Goal: Transaction & Acquisition: Purchase product/service

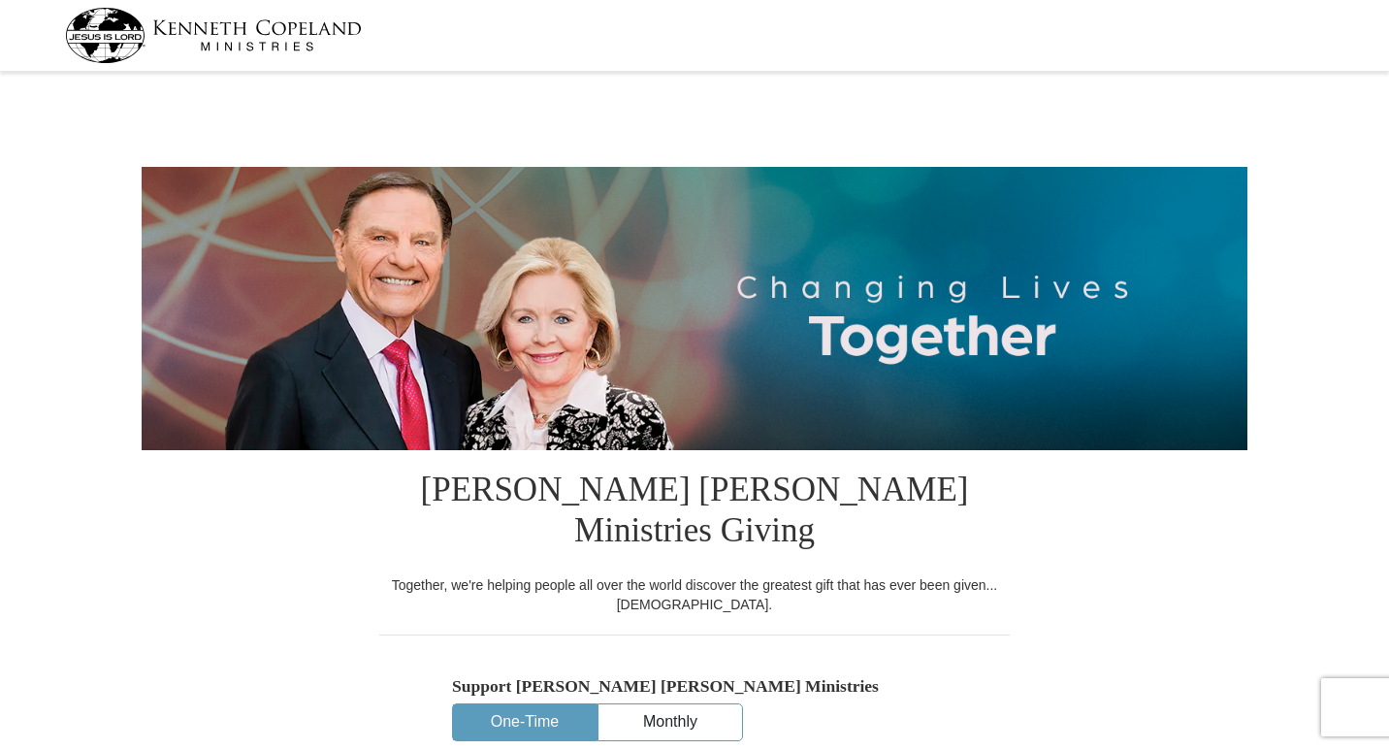
select select "SC"
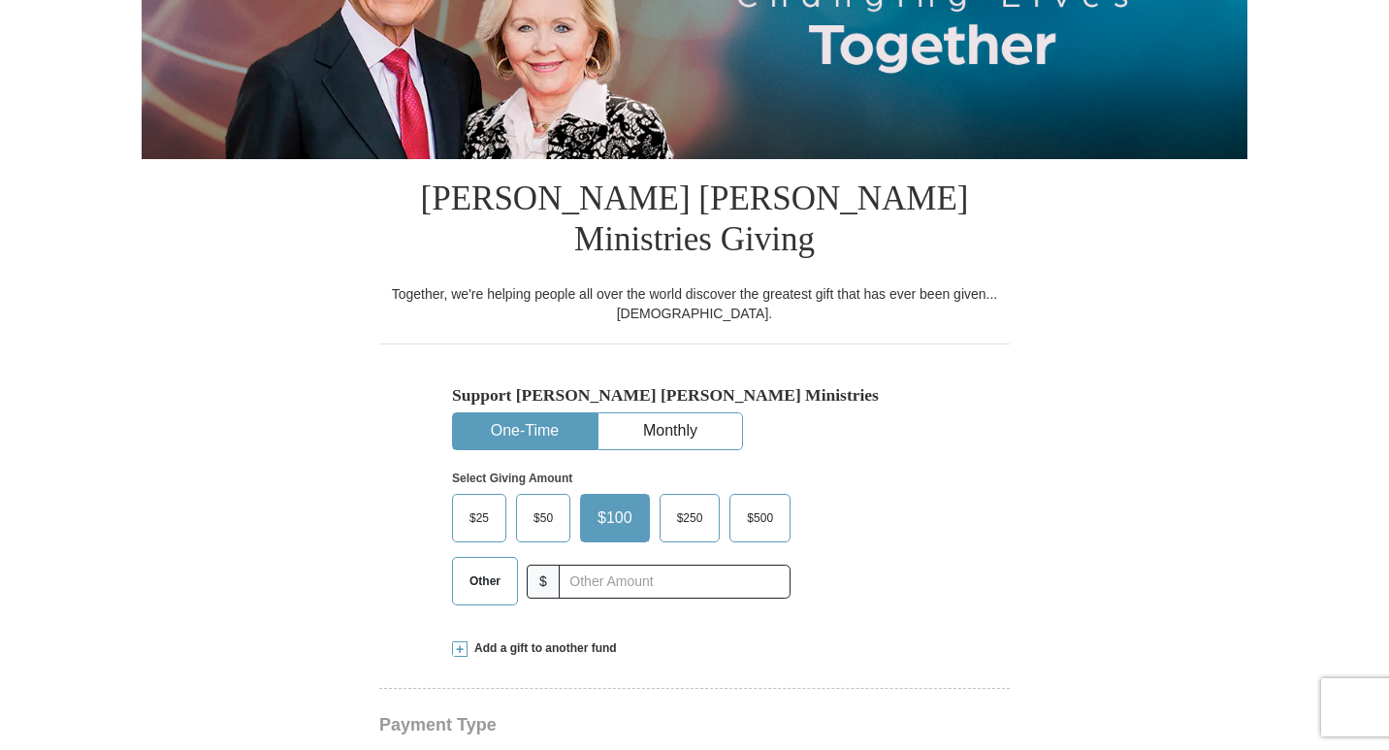
click at [485, 566] on span "Other" at bounding box center [485, 580] width 50 height 29
click at [0, 0] on input "Other" at bounding box center [0, 0] width 0 height 0
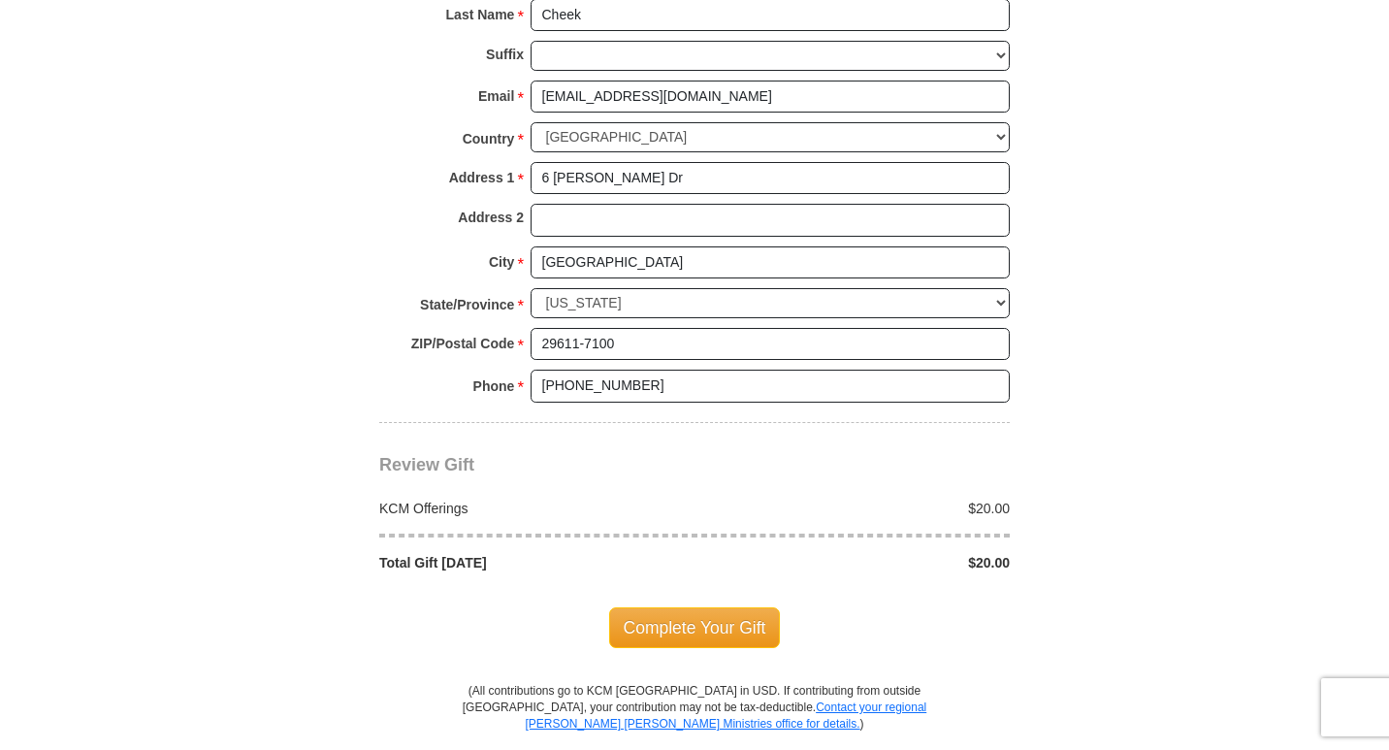
scroll to position [1455, 0]
type input "20.00"
click at [700, 605] on span "Complete Your Gift" at bounding box center [695, 625] width 172 height 41
